Goal: Information Seeking & Learning: Check status

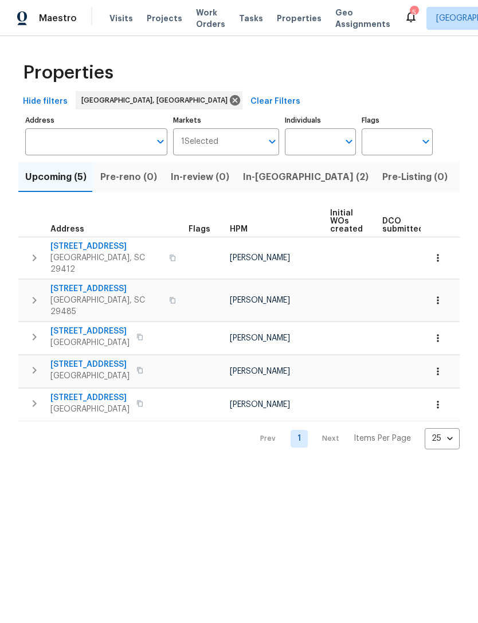
scroll to position [0, 287]
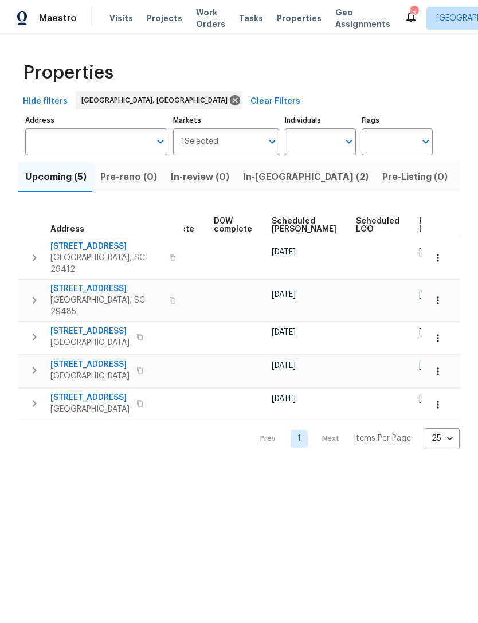
click at [285, 22] on span "Properties" at bounding box center [299, 18] width 45 height 11
click at [120, 21] on span "Visits" at bounding box center [122, 18] width 24 height 11
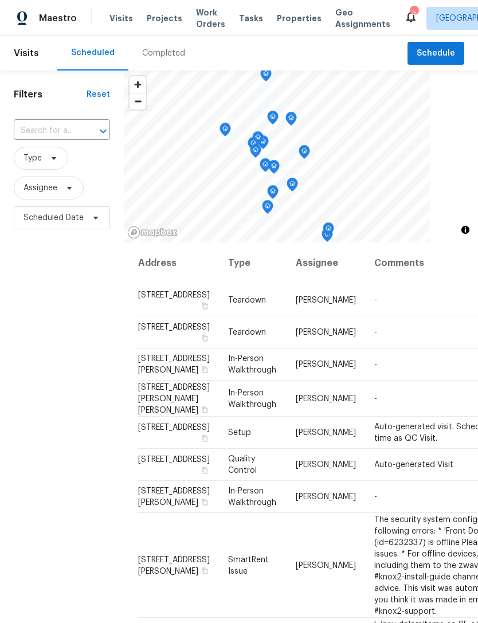
click at [280, 17] on span "Properties" at bounding box center [299, 18] width 45 height 11
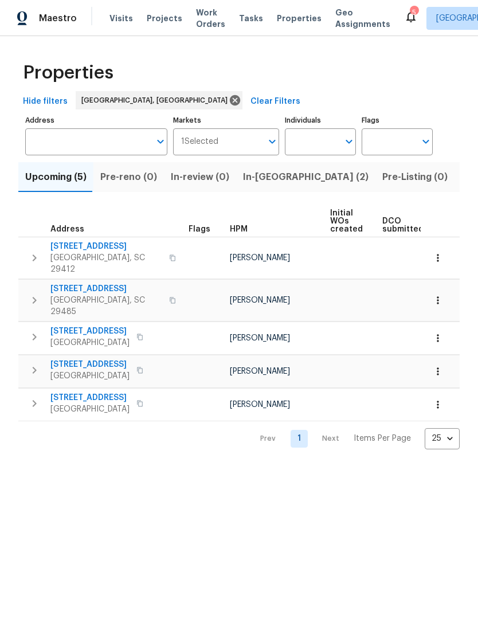
click at [410, 17] on div "5" at bounding box center [414, 12] width 8 height 11
click at [407, 14] on icon at bounding box center [411, 16] width 9 height 11
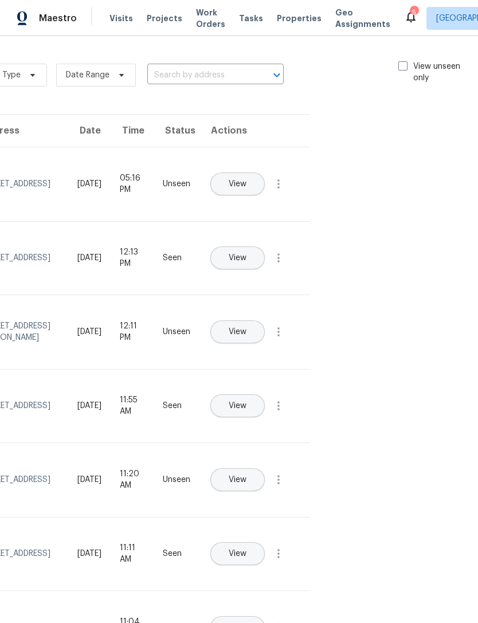
scroll to position [-1, 139]
click at [407, 62] on span at bounding box center [405, 65] width 9 height 9
click at [407, 62] on input "View unseen only" at bounding box center [404, 64] width 7 height 7
checkbox input "true"
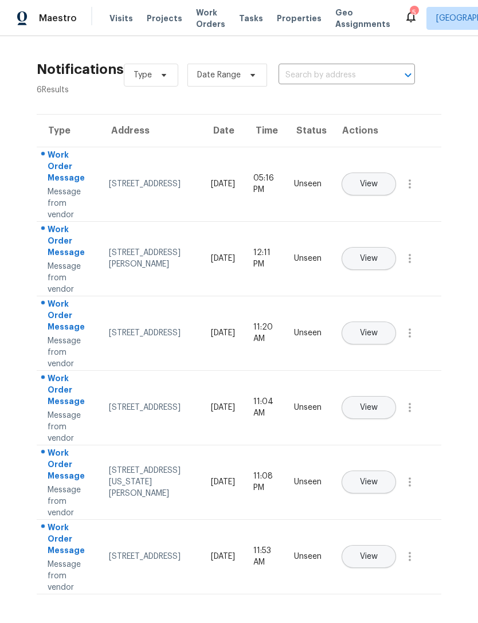
scroll to position [0, 0]
click at [196, 21] on span "Work Orders" at bounding box center [210, 18] width 29 height 23
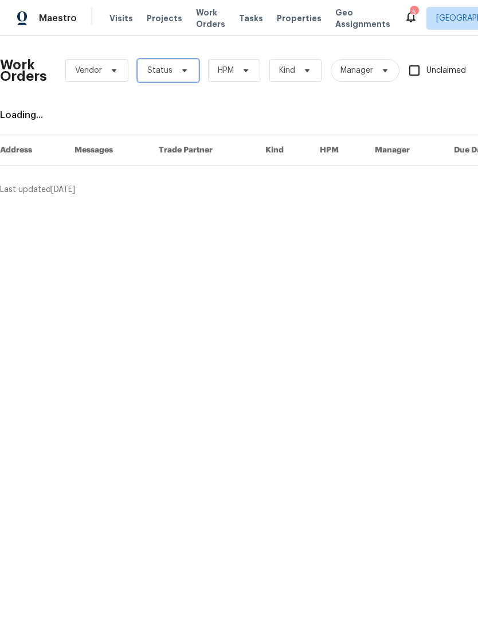
click at [182, 71] on icon at bounding box center [184, 70] width 5 height 3
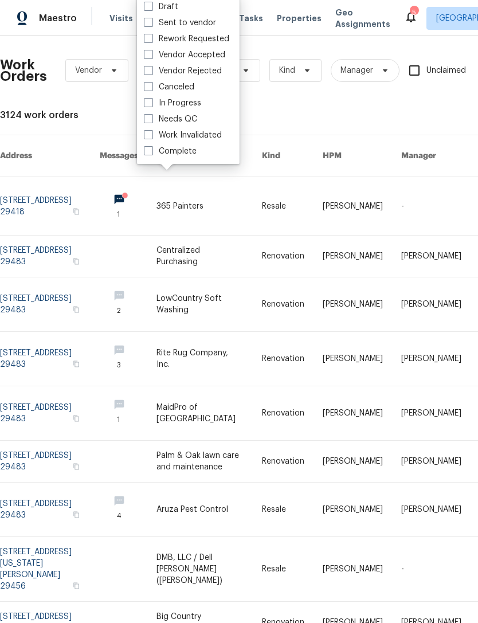
click at [148, 116] on span at bounding box center [148, 118] width 9 height 9
click at [148, 116] on input "Needs QC" at bounding box center [147, 117] width 7 height 7
checkbox input "true"
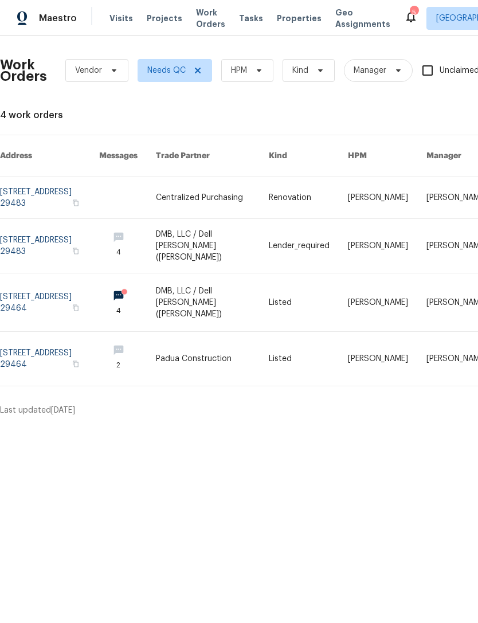
click at [85, 229] on link at bounding box center [49, 246] width 99 height 54
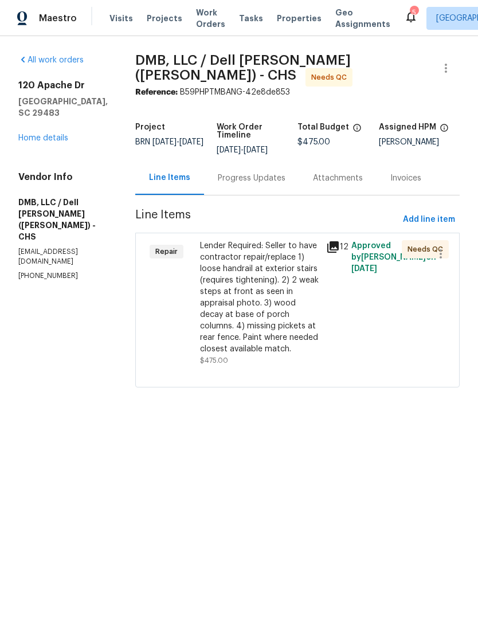
click at [268, 276] on div "Lender Required: Seller to have contractor repair/replace 1) loose handrail at …" at bounding box center [259, 297] width 119 height 115
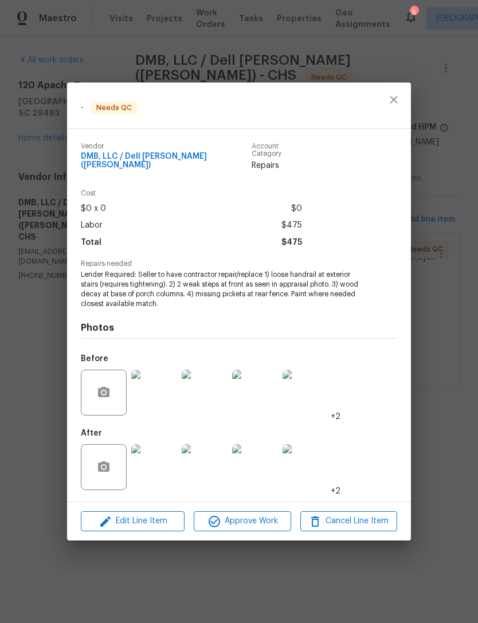
click at [170, 461] on img at bounding box center [154, 467] width 46 height 46
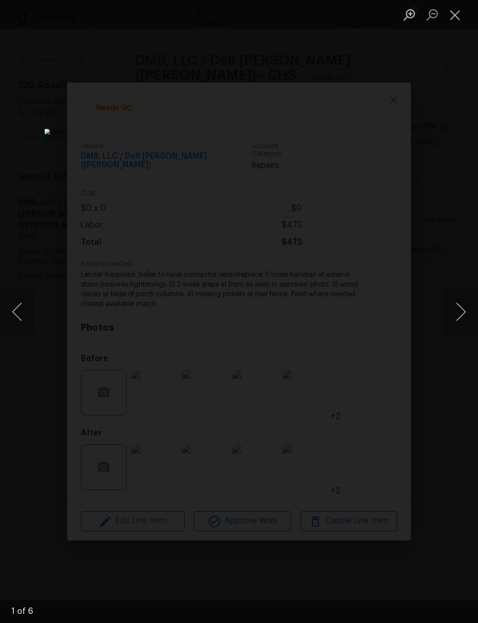
click at [458, 303] on button "Next image" at bounding box center [461, 312] width 34 height 46
click at [458, 304] on button "Next image" at bounding box center [461, 312] width 34 height 46
click at [455, 301] on button "Next image" at bounding box center [461, 312] width 34 height 46
